Goal: Information Seeking & Learning: Learn about a topic

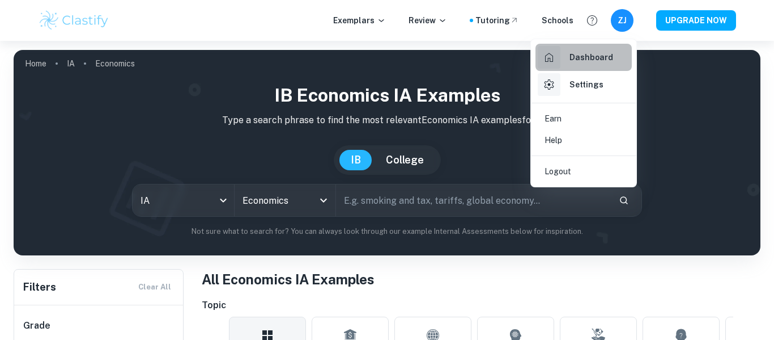
click at [592, 56] on h6 "Dashboard" at bounding box center [592, 57] width 44 height 12
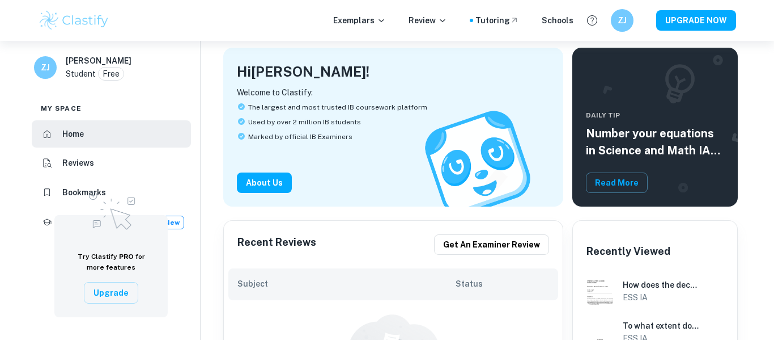
scroll to position [79, 0]
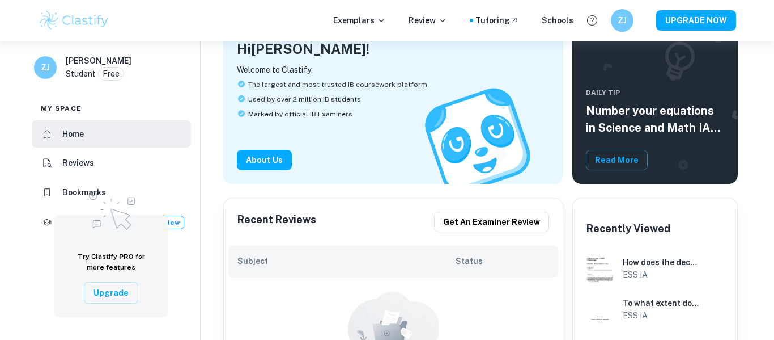
click at [106, 190] on img at bounding box center [111, 208] width 57 height 49
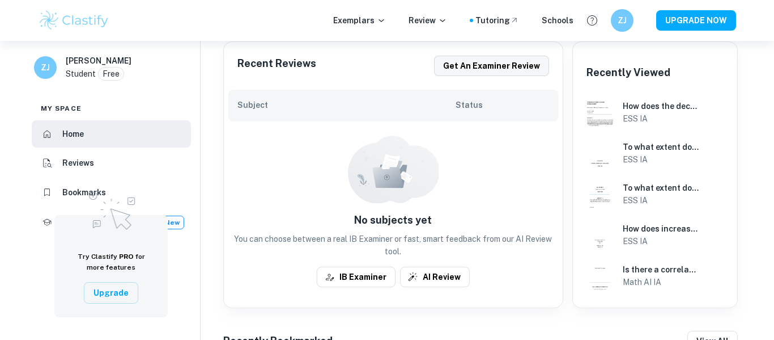
scroll to position [241, 0]
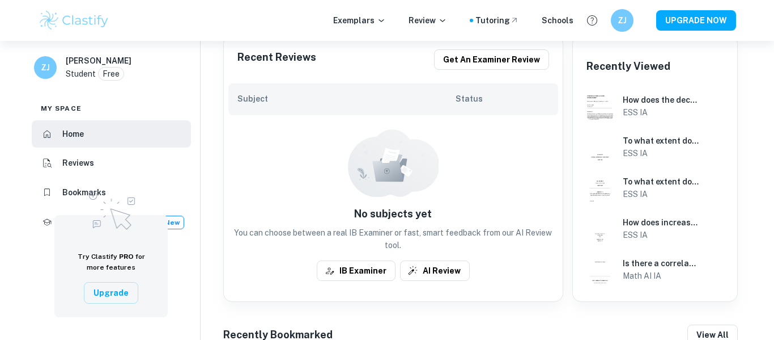
click at [98, 190] on img at bounding box center [111, 208] width 57 height 49
click at [84, 194] on img at bounding box center [111, 208] width 57 height 49
click at [63, 188] on h6 "Bookmarks" at bounding box center [84, 192] width 44 height 12
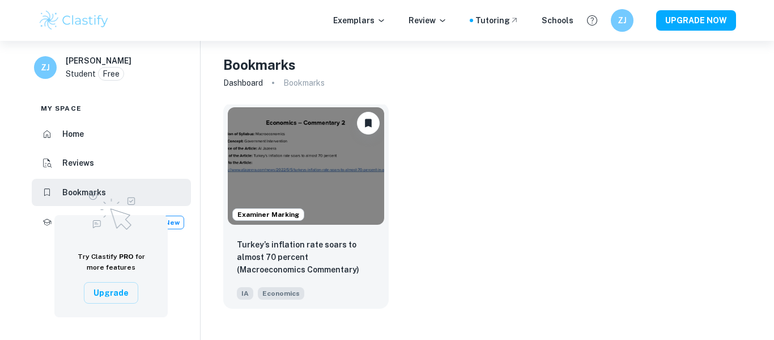
click at [352, 203] on img at bounding box center [306, 165] width 156 height 117
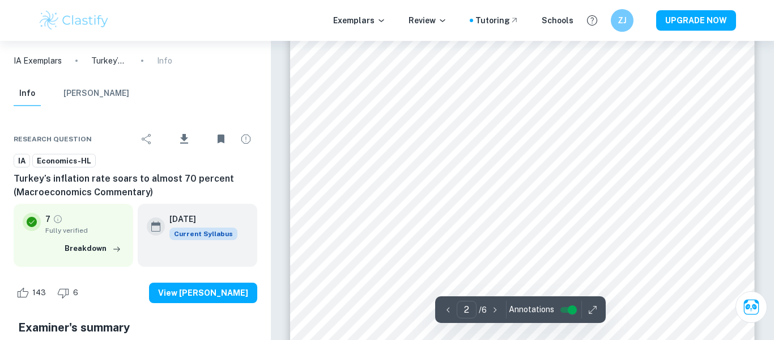
scroll to position [766, 0]
type input "1"
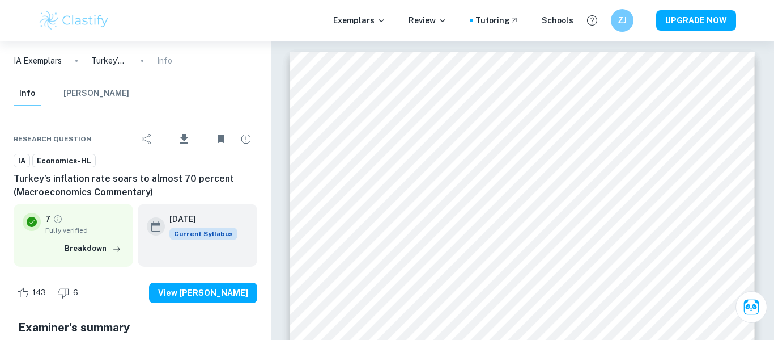
click at [79, 20] on img at bounding box center [74, 20] width 72 height 23
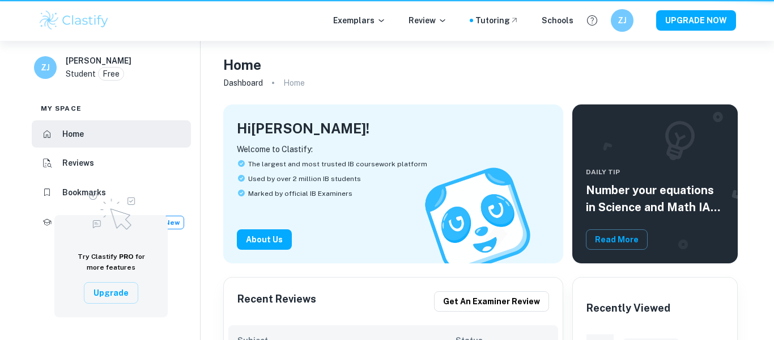
scroll to position [241, 0]
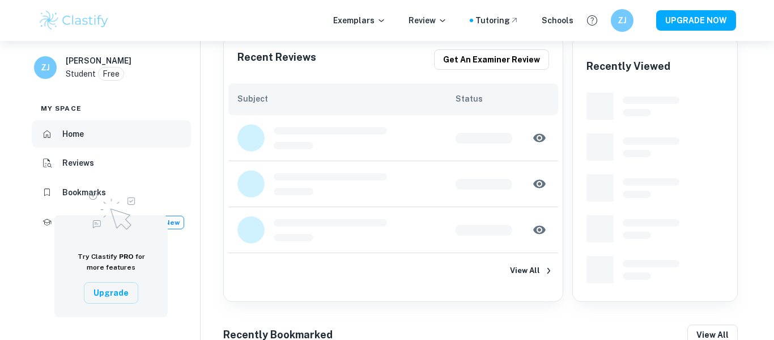
click at [66, 137] on h6 "Home" at bounding box center [73, 134] width 22 height 12
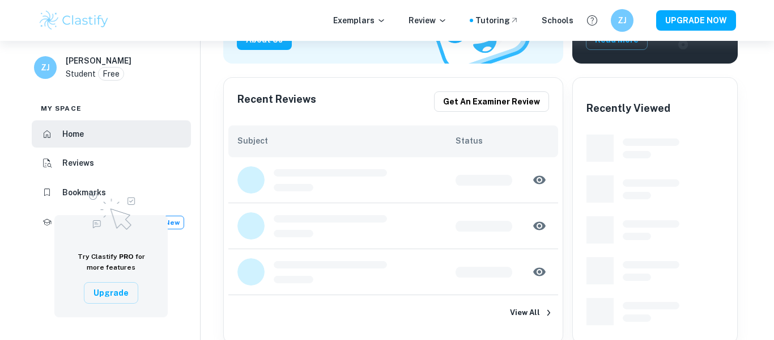
scroll to position [0, 0]
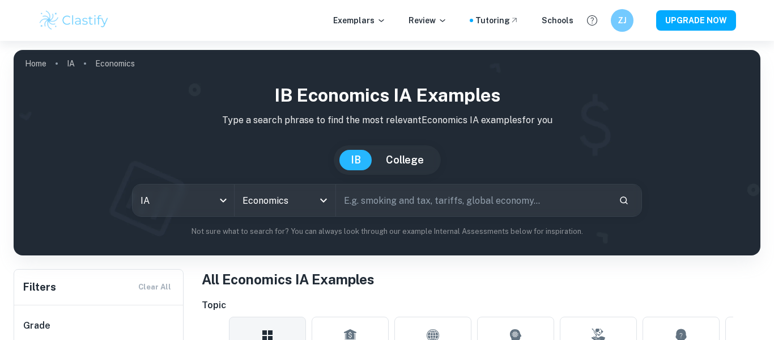
scroll to position [96, 0]
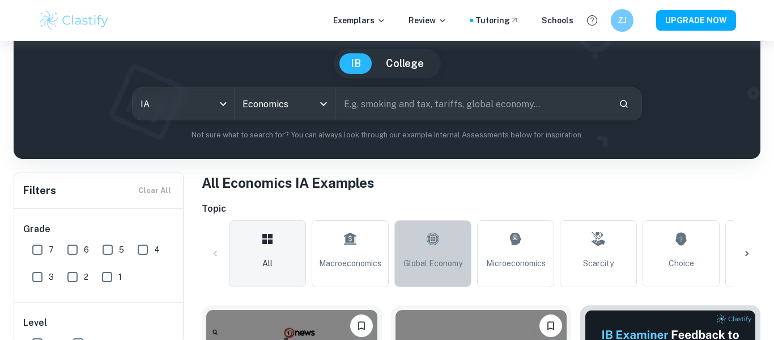
click at [451, 277] on link "Global Economy" at bounding box center [433, 253] width 77 height 67
type input "Global Economy"
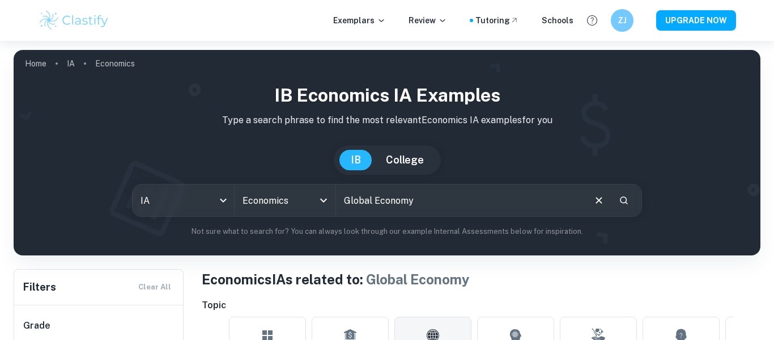
scroll to position [359, 0]
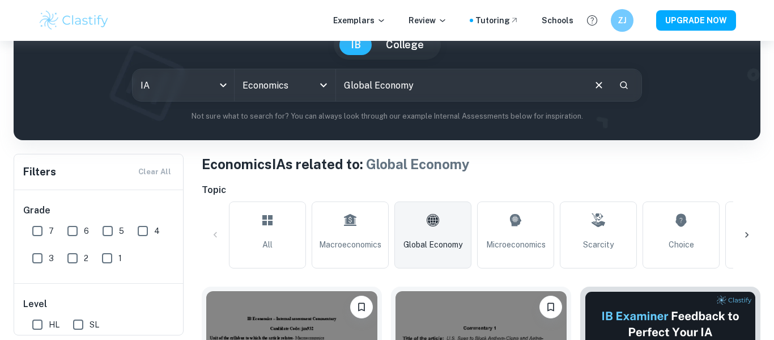
click at [433, 255] on link "Global Economy" at bounding box center [433, 234] width 77 height 67
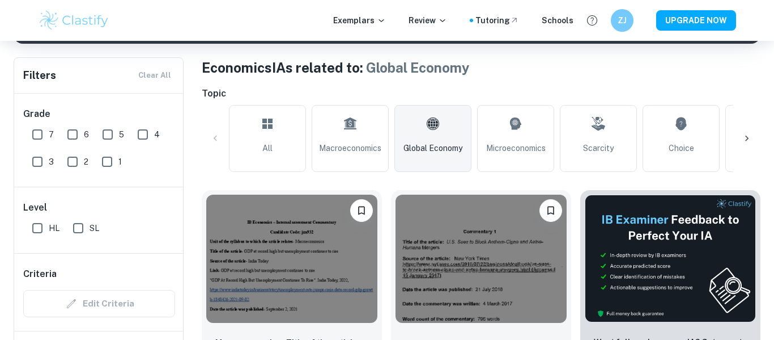
scroll to position [304, 0]
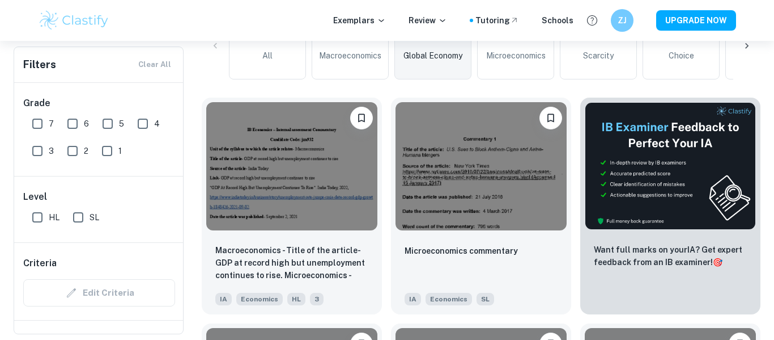
click at [36, 121] on input "7" at bounding box center [37, 123] width 23 height 23
checkbox input "true"
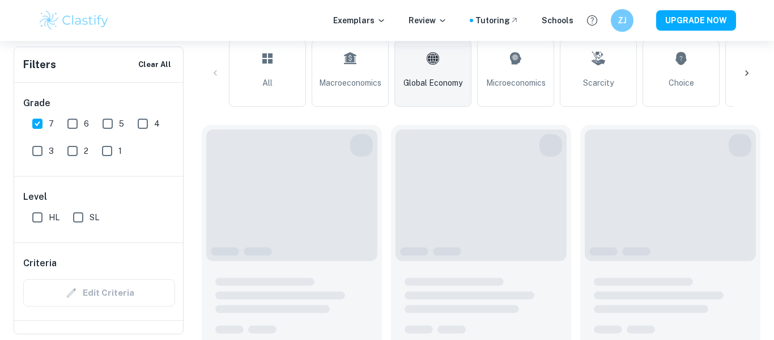
click at [35, 215] on input "HL" at bounding box center [37, 217] width 23 height 23
checkbox input "true"
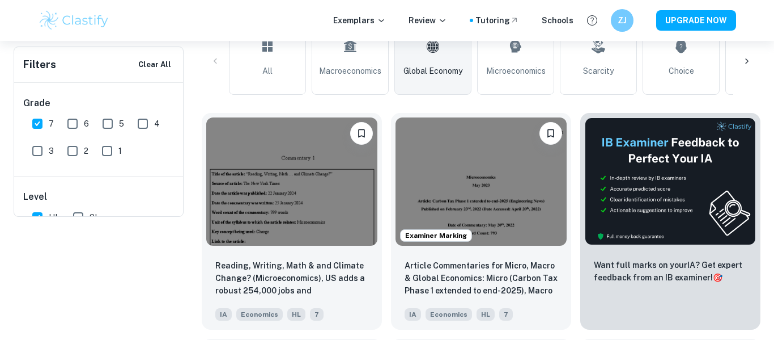
scroll to position [23, 0]
